Goal: Find specific page/section: Find specific page/section

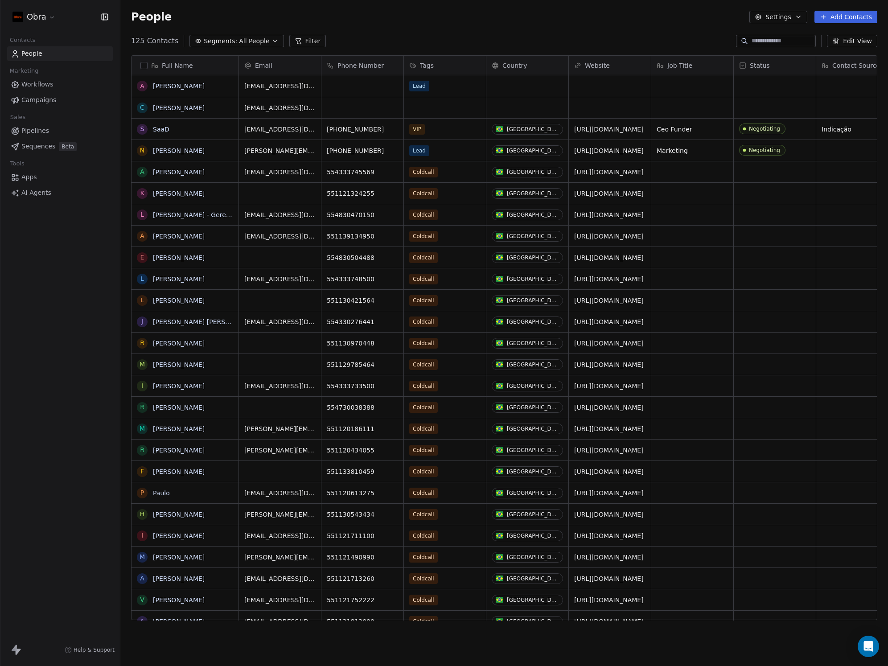
scroll to position [580, 761]
click at [200, 88] on link "[PERSON_NAME]" at bounding box center [179, 85] width 52 height 7
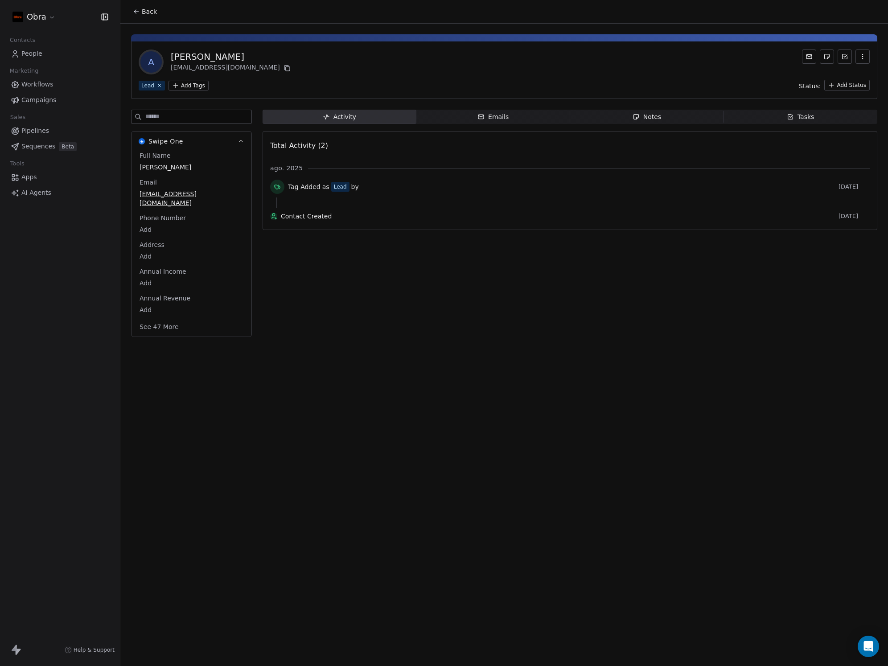
click at [501, 115] on div "Emails" at bounding box center [492, 116] width 31 height 9
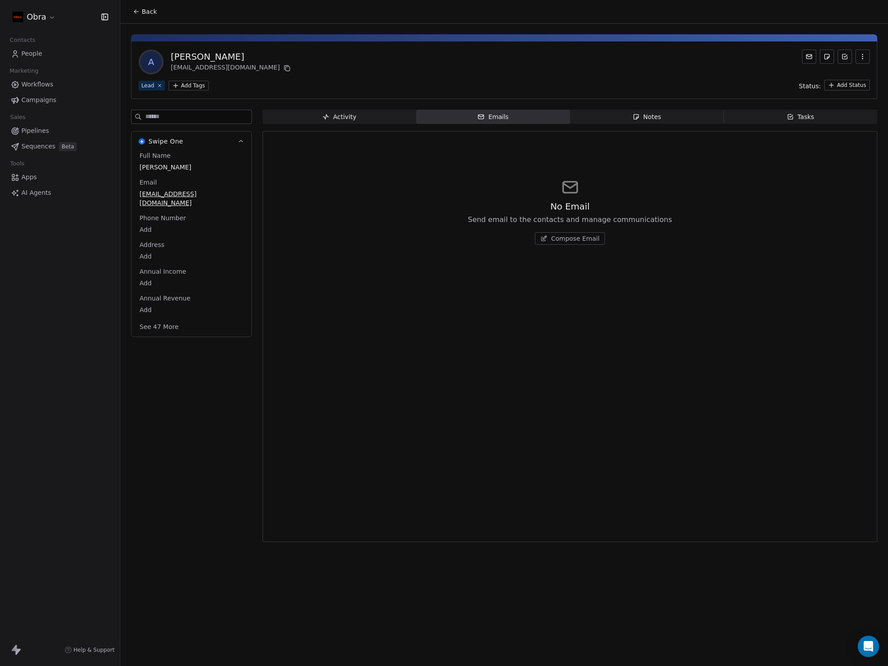
click at [619, 115] on span "Notes Notes" at bounding box center [647, 117] width 154 height 14
click at [817, 111] on span "Tasks Tasks" at bounding box center [801, 117] width 154 height 14
drag, startPoint x: 193, startPoint y: 169, endPoint x: 139, endPoint y: 168, distance: 54.4
click at [139, 168] on div "[PERSON_NAME]" at bounding box center [191, 168] width 107 height 12
click at [301, 266] on div "No Tasks Create and accomplish important tasks Create a Task" at bounding box center [570, 211] width 600 height 110
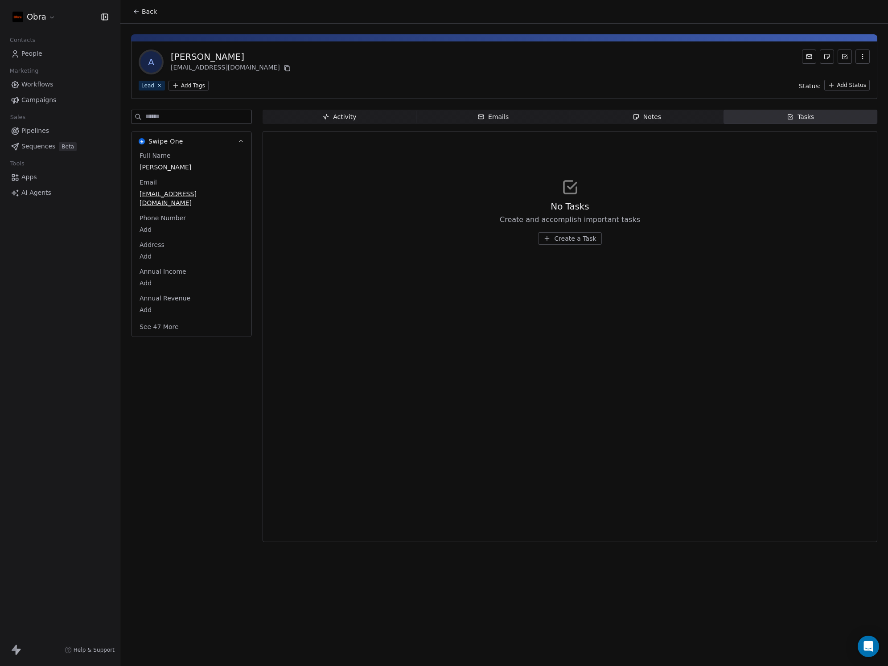
click at [40, 265] on div "Obra Contacts People Marketing Workflows Campaigns Sales Pipelines Sequences Be…" at bounding box center [60, 333] width 120 height 666
click at [58, 243] on div "Obra Contacts People Marketing Workflows Campaigns Sales Pipelines Sequences Be…" at bounding box center [60, 333] width 120 height 666
